Goal: Find contact information: Obtain details needed to contact an individual or organization

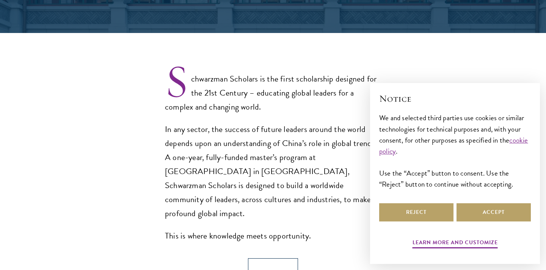
scroll to position [207, 0]
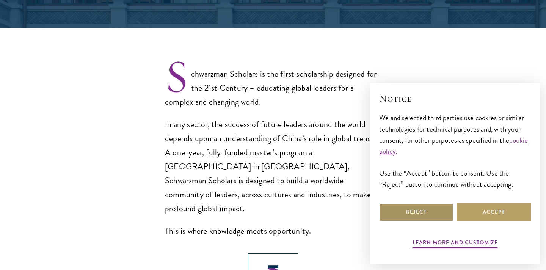
select select "Select Country"
click at [394, 207] on button "Reject" at bounding box center [416, 212] width 74 height 18
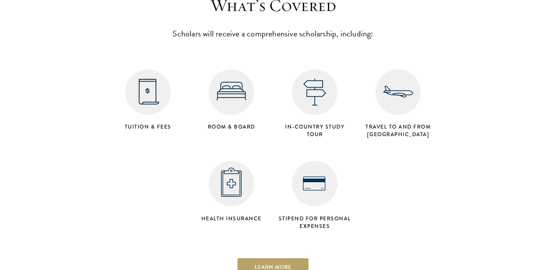
scroll to position [1287, 0]
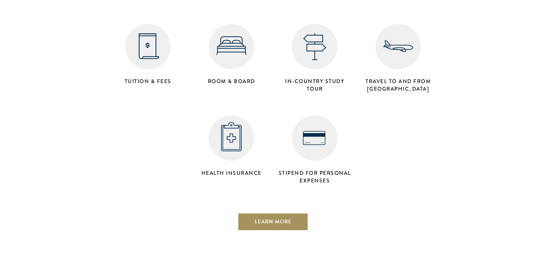
click at [270, 213] on link "Learn More" at bounding box center [273, 222] width 71 height 18
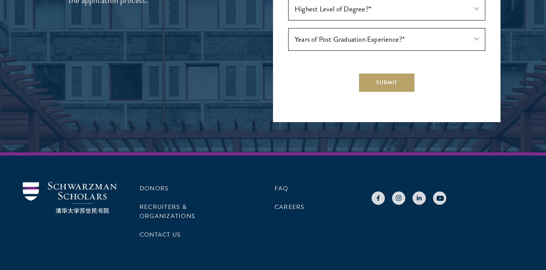
scroll to position [2423, 0]
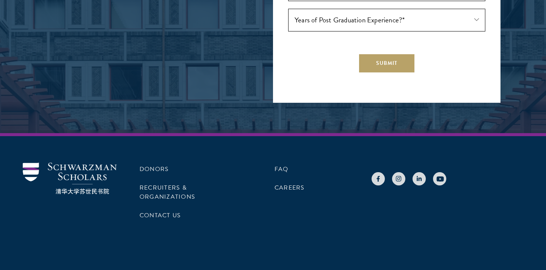
scroll to position [1287, 0]
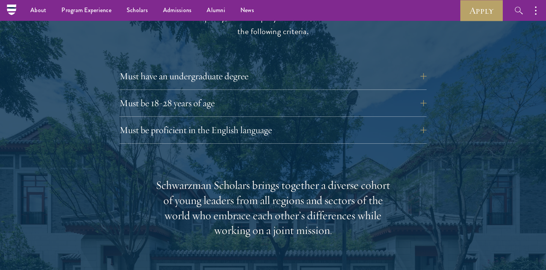
scroll to position [1057, 0]
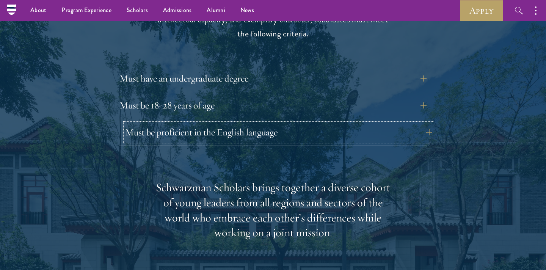
click at [233, 123] on button "Must be proficient in the English language" at bounding box center [278, 132] width 307 height 18
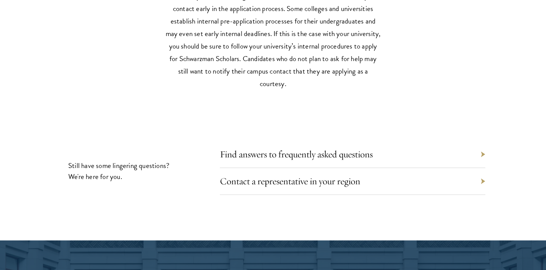
scroll to position [3781, 0]
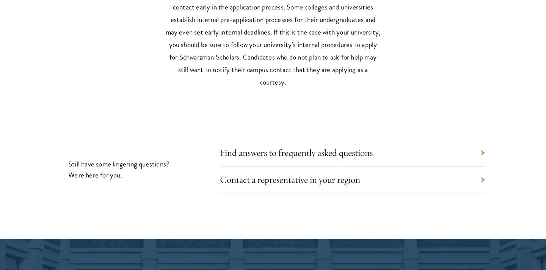
click at [258, 182] on div "Contact a representative in your region" at bounding box center [352, 179] width 265 height 27
click at [245, 174] on link "Contact a representative in your region" at bounding box center [295, 180] width 140 height 12
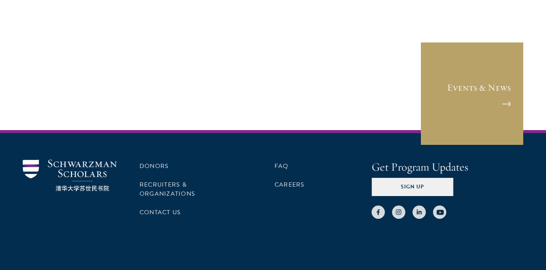
scroll to position [1248, 0]
